Goal: Information Seeking & Learning: Find contact information

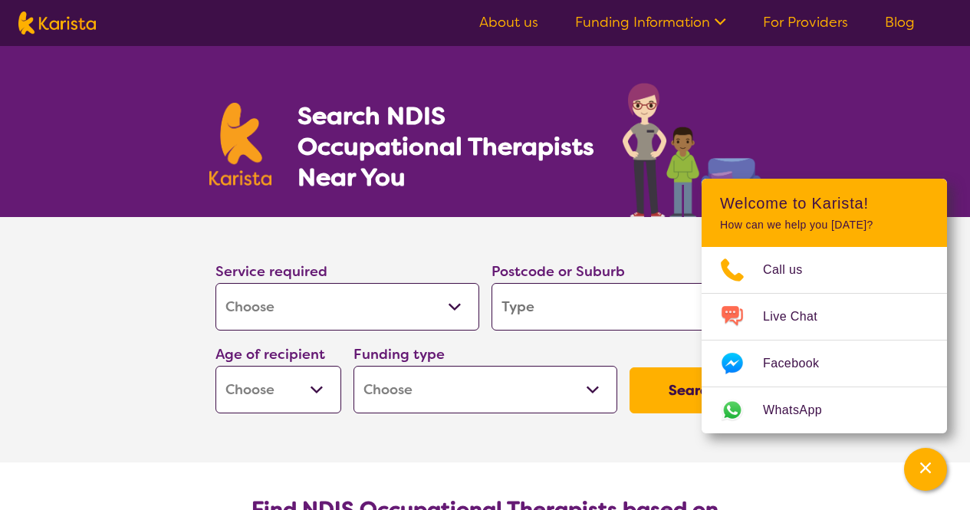
select select "[MEDICAL_DATA]"
click at [573, 294] on input "search" at bounding box center [623, 307] width 264 height 48
type input "3"
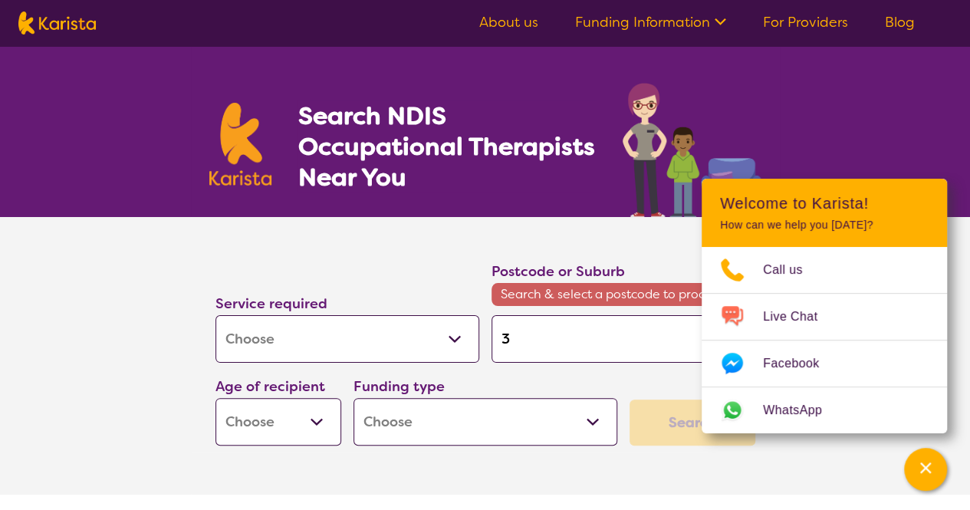
type input "34"
type input "347"
type input "3478"
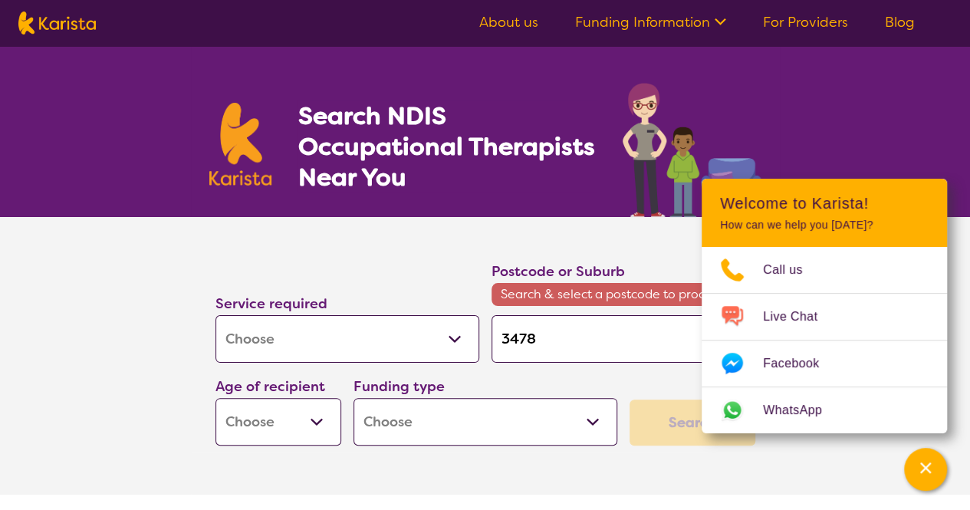
type input "3478"
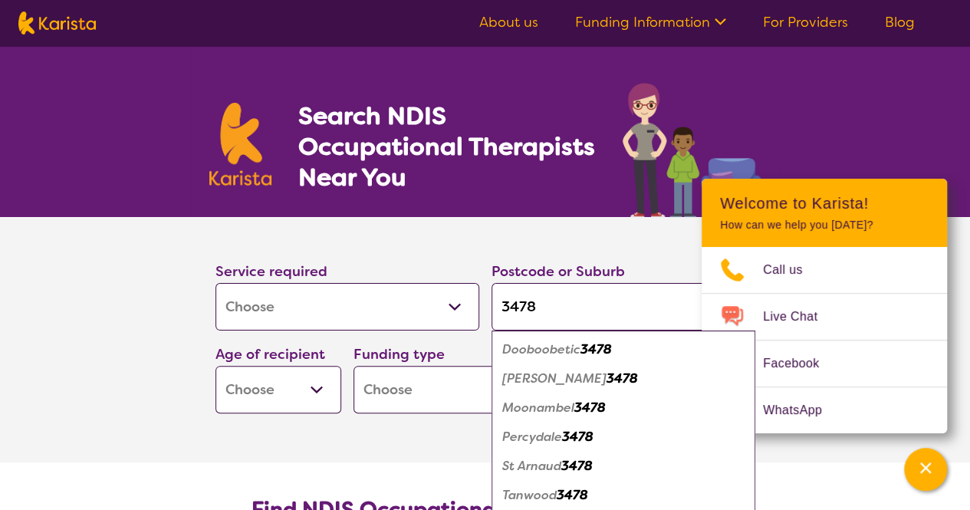
type input "3478"
click at [558, 467] on em "St Arnaud" at bounding box center [531, 466] width 59 height 16
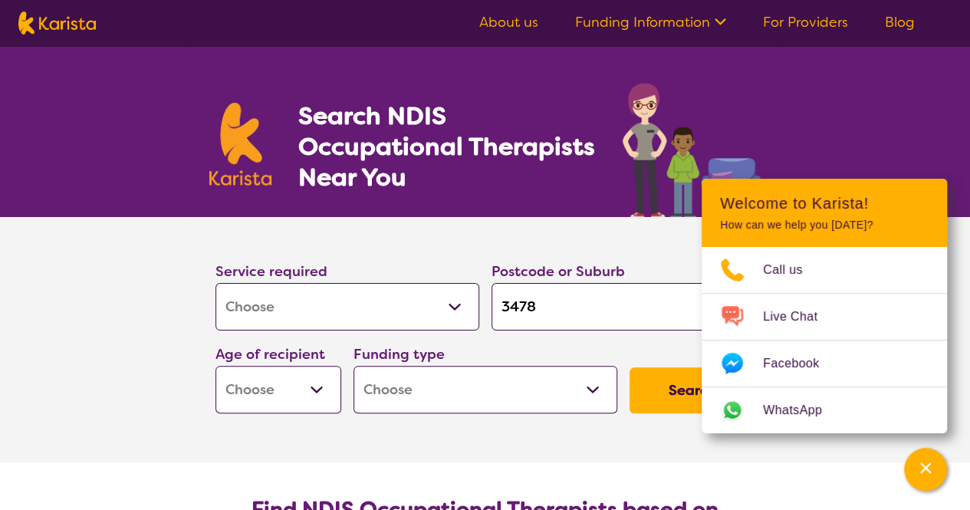
click at [474, 401] on select "Home Care Package (HCP) National Disability Insurance Scheme (NDIS) I don't know" at bounding box center [485, 390] width 264 height 48
select select "NDIS"
click at [353, 366] on select "Home Care Package (HCP) National Disability Insurance Scheme (NDIS) I don't know" at bounding box center [485, 390] width 264 height 48
select select "NDIS"
drag, startPoint x: 245, startPoint y: 360, endPoint x: 287, endPoint y: 402, distance: 59.1
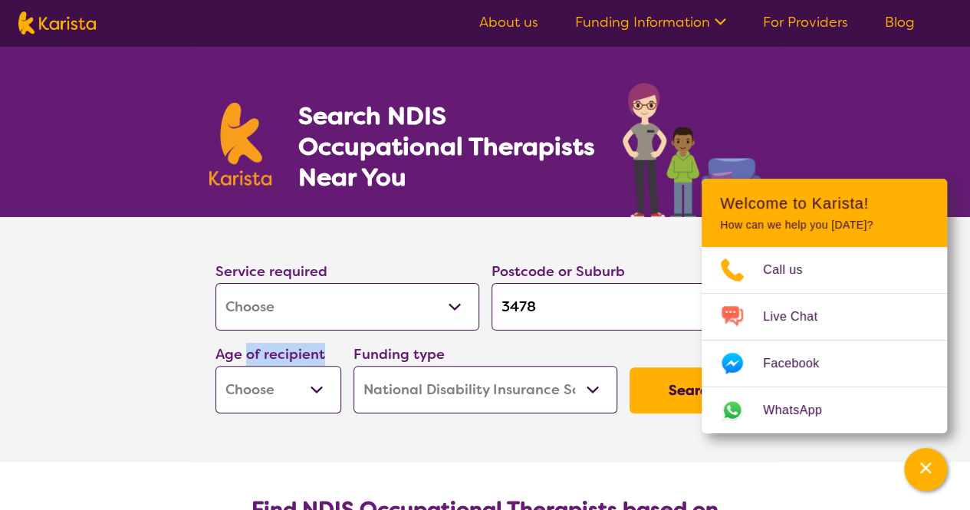
click at [287, 402] on div "Age of recipient Early Childhood - 0 to 9 Child - 10 to 11 Adolescent - 12 to 1…" at bounding box center [278, 378] width 126 height 71
click at [287, 402] on select "Early Childhood - 0 to 9 Child - 10 to 11 Adolescent - 12 to 17 Adult - 18 to 6…" at bounding box center [278, 390] width 126 height 48
select select "AD"
click at [215, 366] on select "Early Childhood - 0 to 9 Child - 10 to 11 Adolescent - 12 to 17 Adult - 18 to 6…" at bounding box center [278, 390] width 126 height 48
select select "AD"
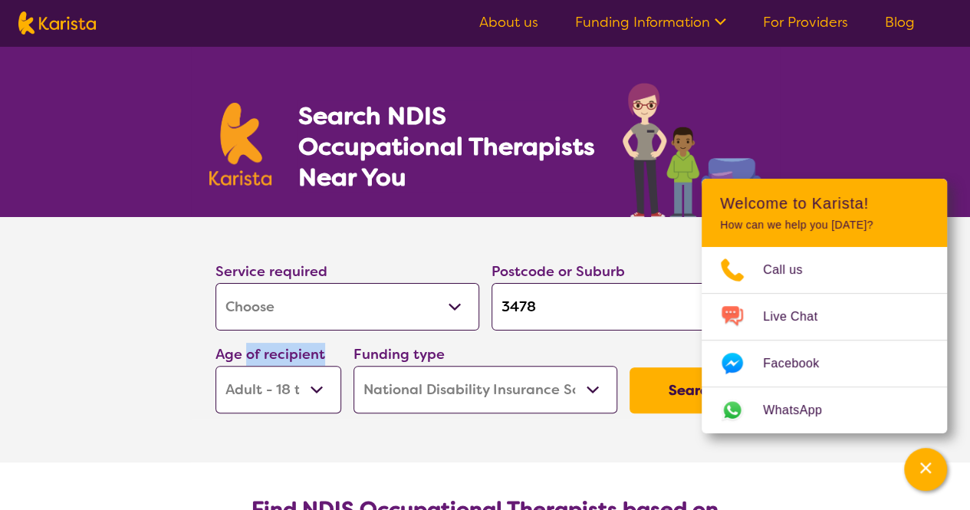
click at [685, 396] on button "Search" at bounding box center [692, 390] width 126 height 46
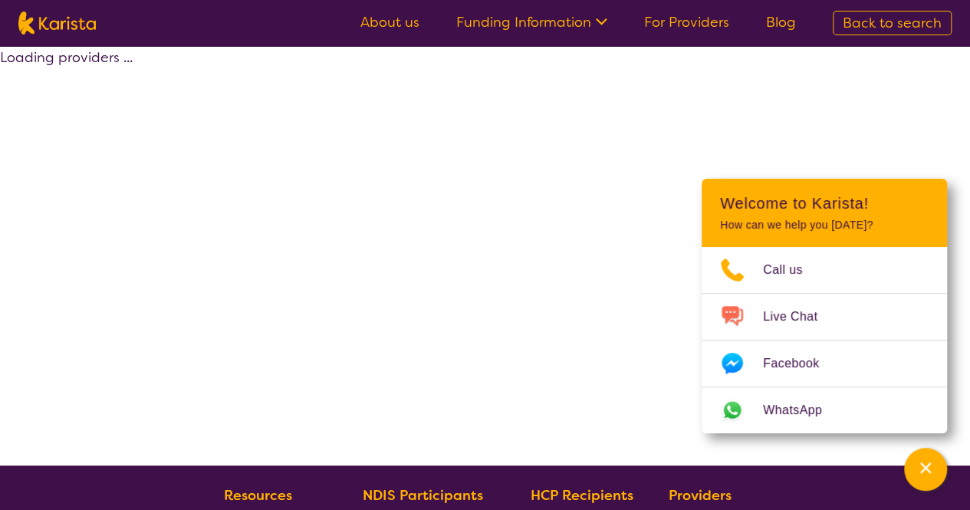
select select "by_score"
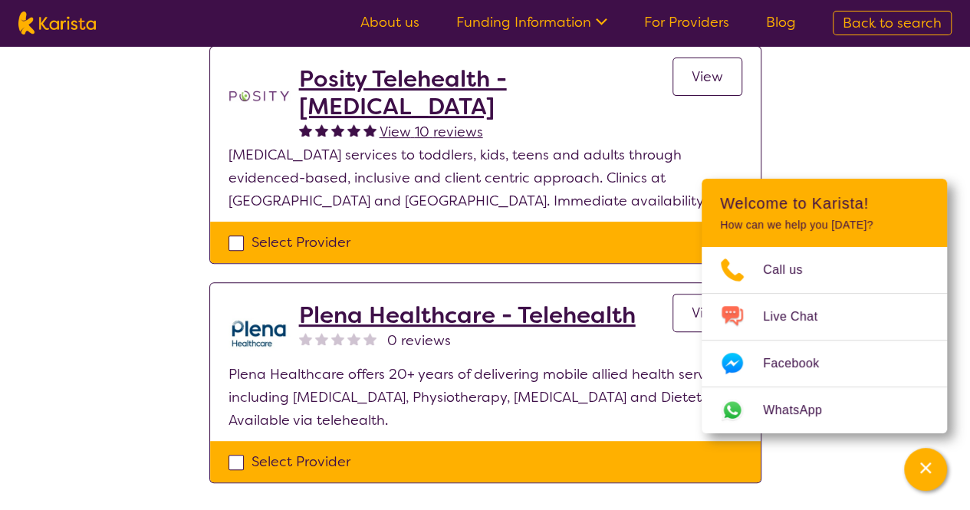
scroll to position [169, 0]
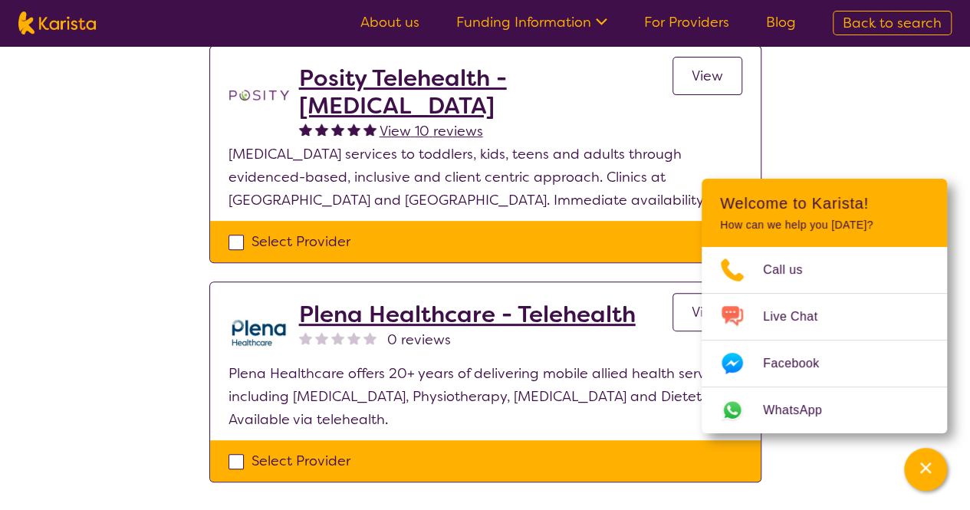
click at [409, 139] on span "View 10 reviews" at bounding box center [430, 131] width 103 height 18
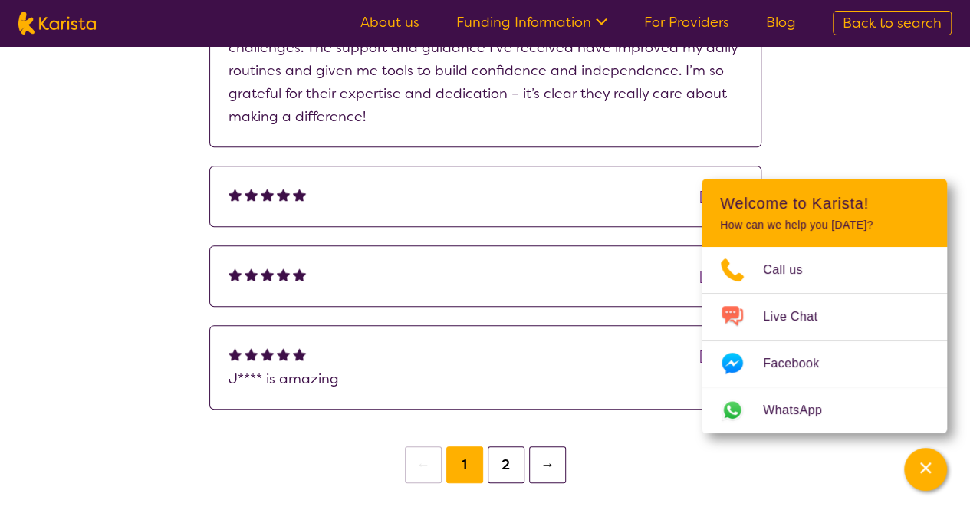
scroll to position [631, 0]
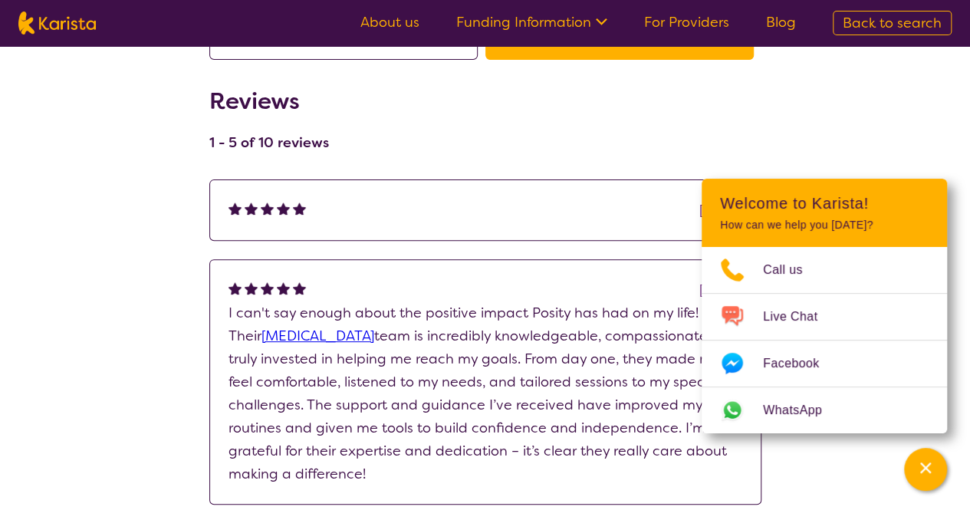
select select "by_score"
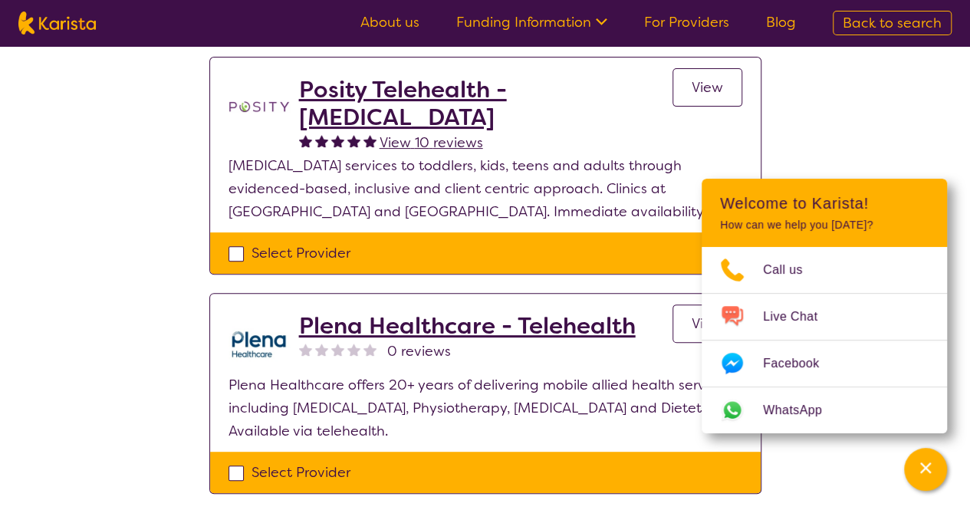
scroll to position [171, 0]
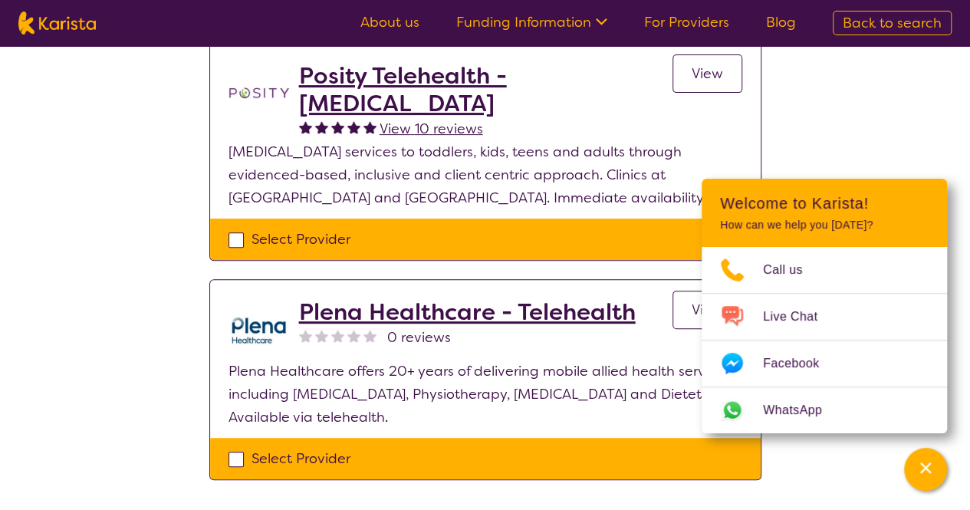
click at [828, 177] on div "Select one or more providers and click the 'NEXT' button to proceed 1 - 2 of 2 …" at bounding box center [485, 205] width 970 height 660
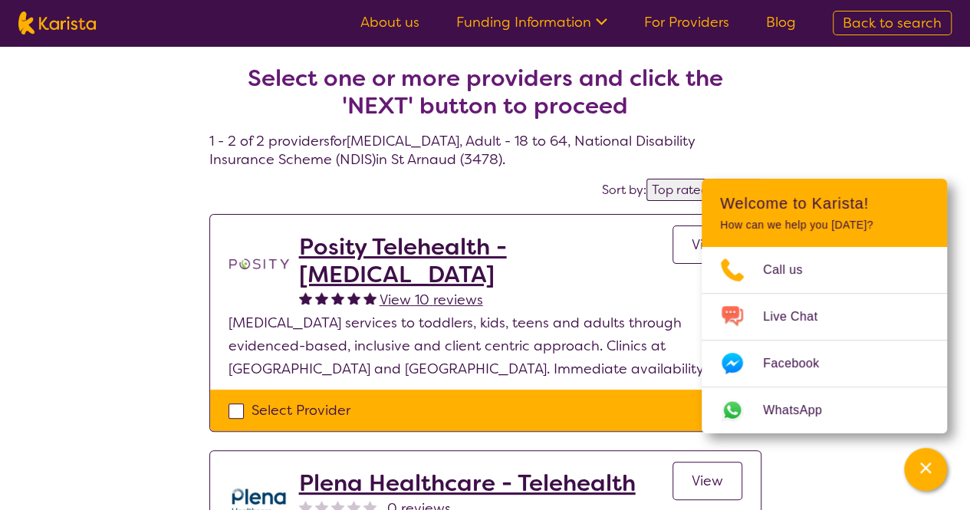
scroll to position [0, 0]
click at [557, 238] on h2 "Posity Telehealth - [MEDICAL_DATA]" at bounding box center [485, 260] width 373 height 55
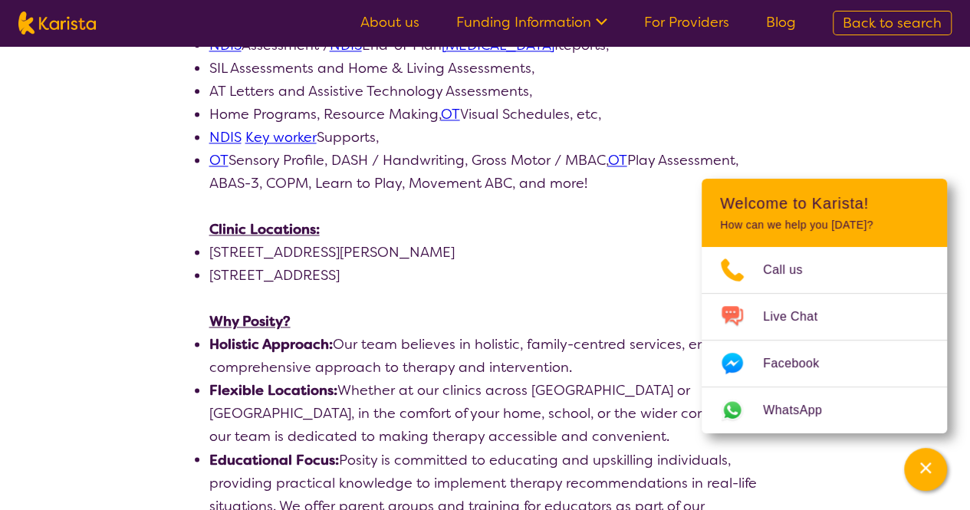
scroll to position [1036, 0]
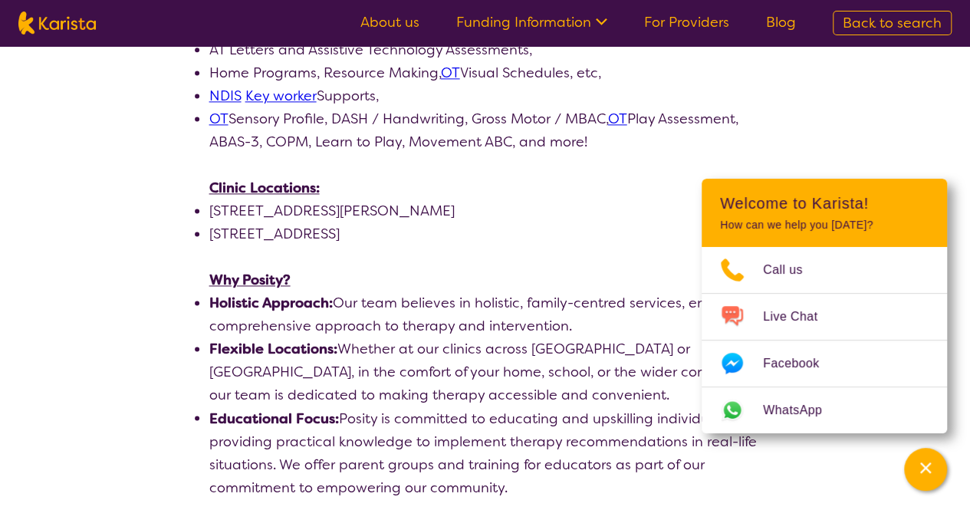
drag, startPoint x: 354, startPoint y: 212, endPoint x: 483, endPoint y: 214, distance: 128.8
click at [483, 222] on li "[STREET_ADDRESS]" at bounding box center [485, 233] width 552 height 23
click at [475, 245] on p at bounding box center [485, 256] width 552 height 23
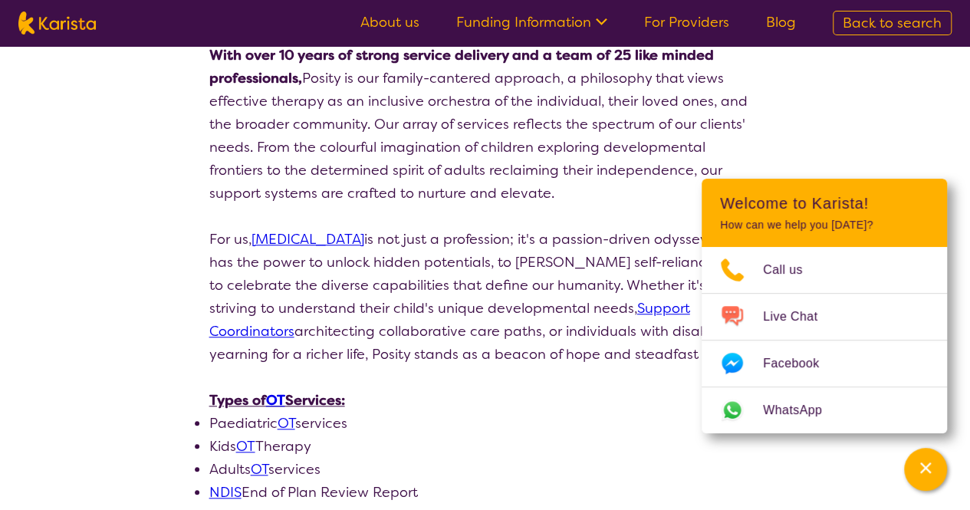
scroll to position [0, 0]
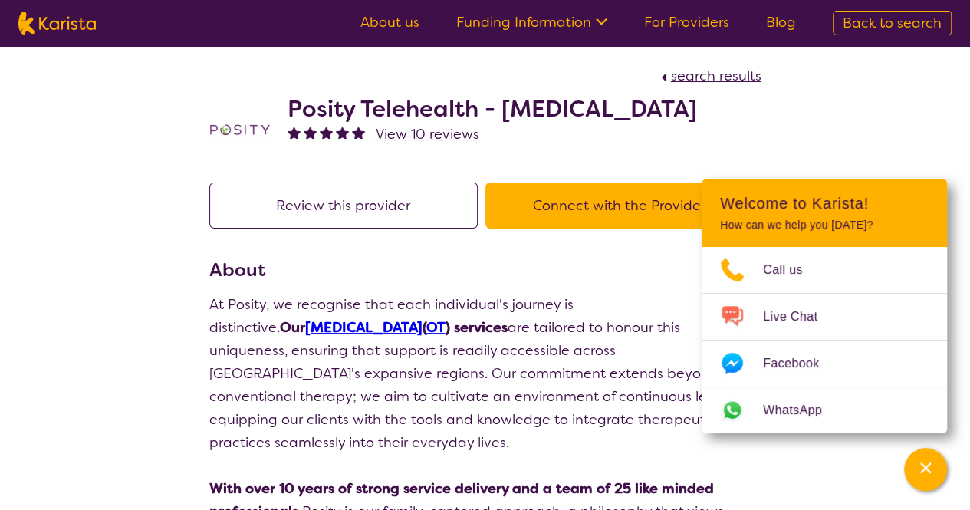
select select "by_score"
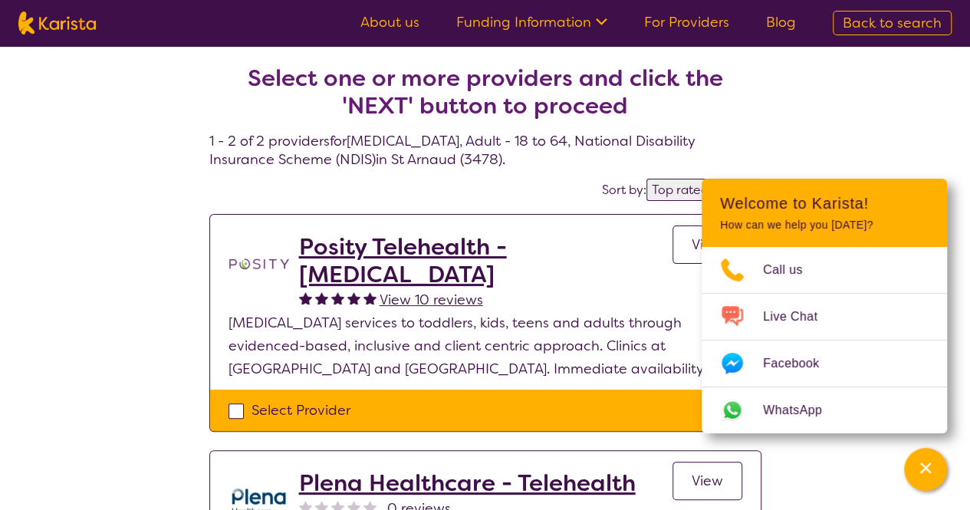
click at [814, 144] on div "Select one or more providers and click the 'NEXT' button to proceed 1 - 2 of 2 …" at bounding box center [485, 376] width 970 height 660
